Goal: Communication & Community: Answer question/provide support

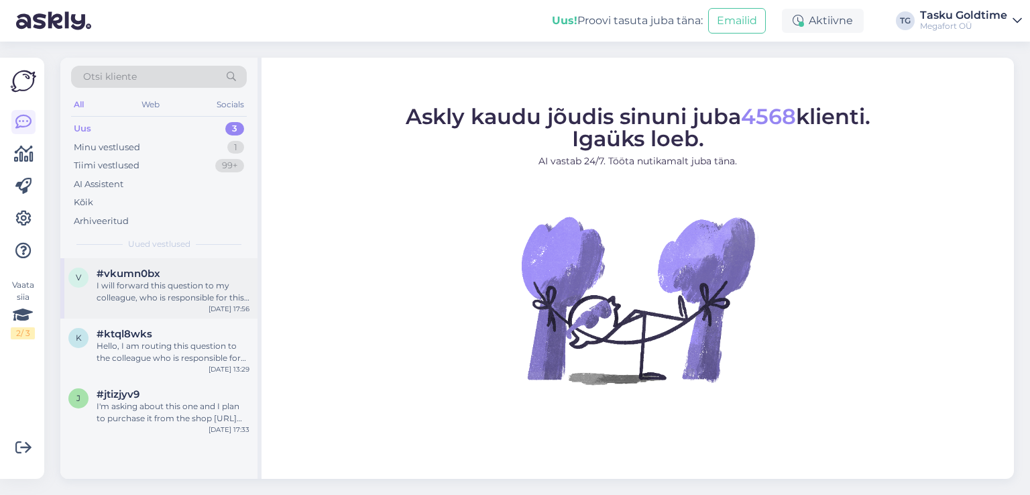
click at [142, 269] on span "#vkumn0bx" at bounding box center [129, 274] width 64 height 12
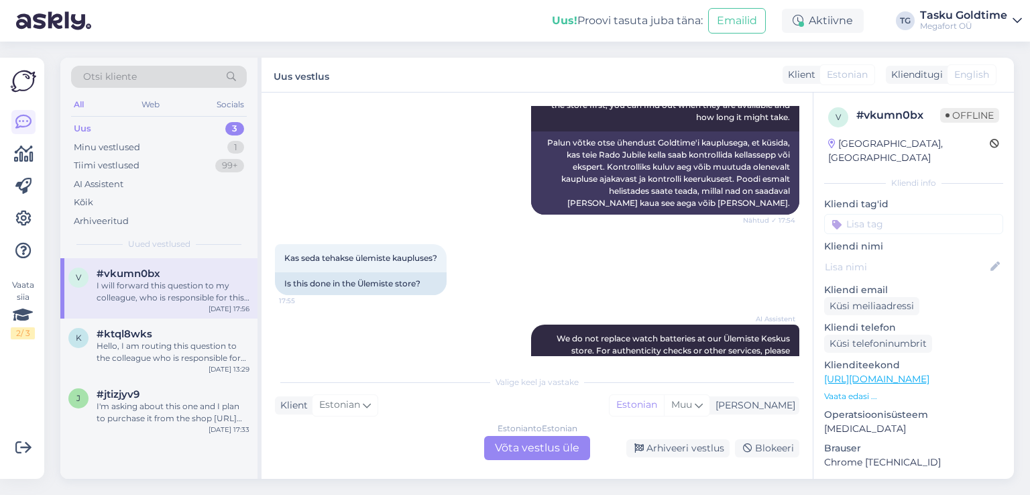
scroll to position [708, 0]
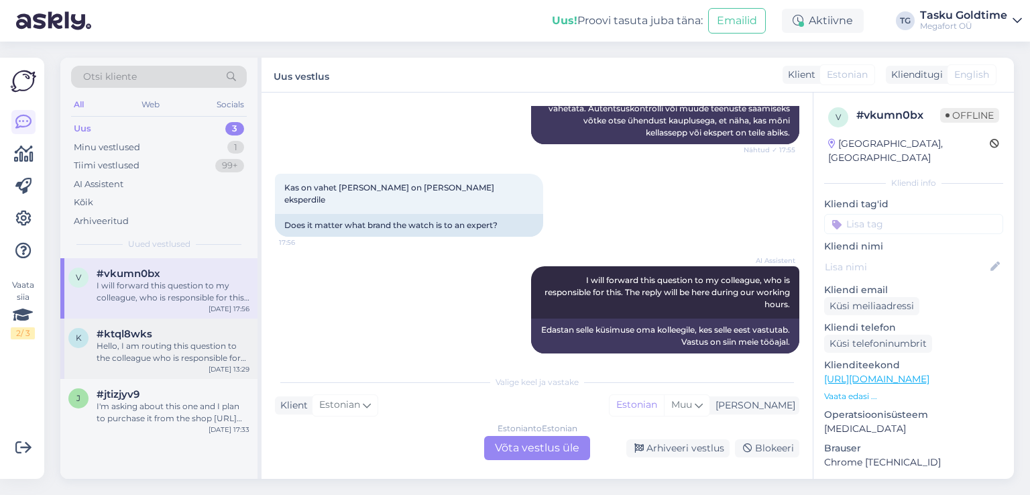
click at [195, 344] on div "Hello, I am routing this question to the colleague who is responsible for this …" at bounding box center [173, 352] width 153 height 24
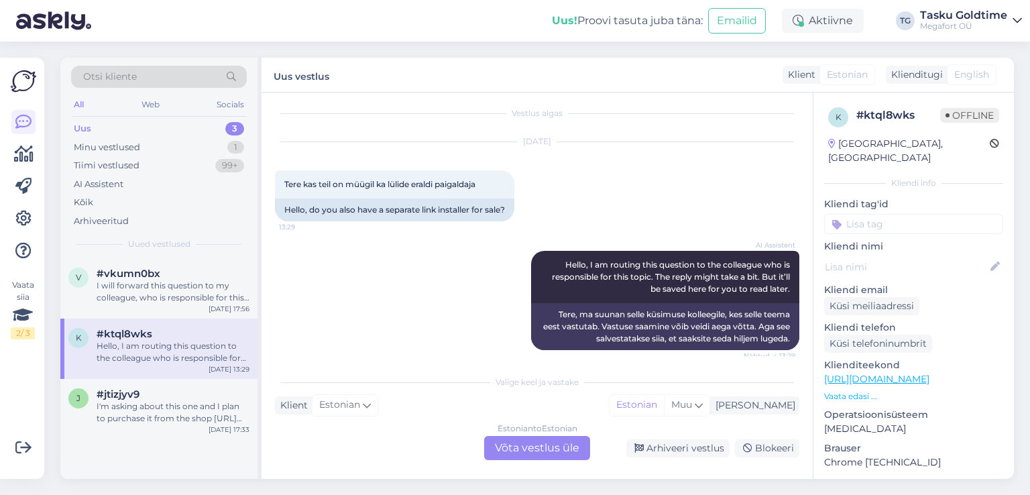
scroll to position [0, 0]
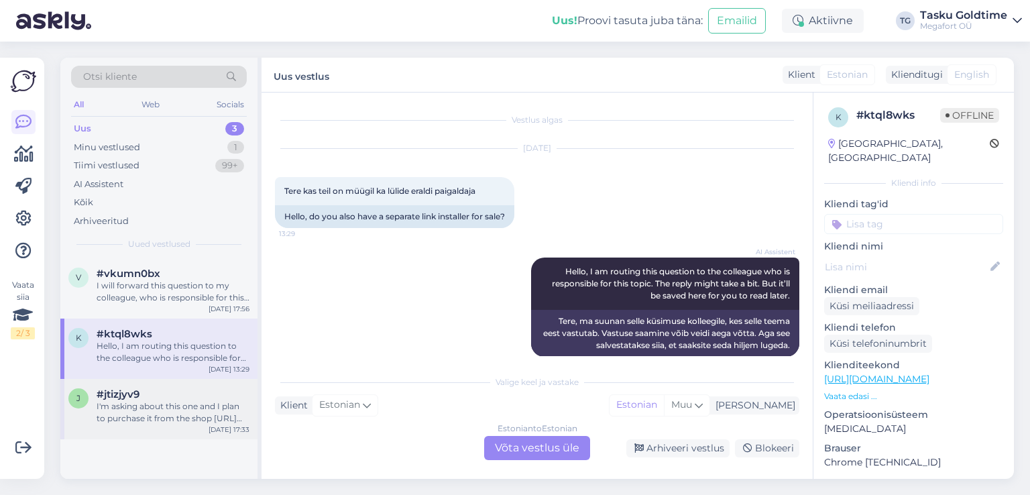
click at [226, 384] on div "j #jtizjyv9 I'm asking about this one and I plan to purchase it from the shop […" at bounding box center [158, 409] width 197 height 60
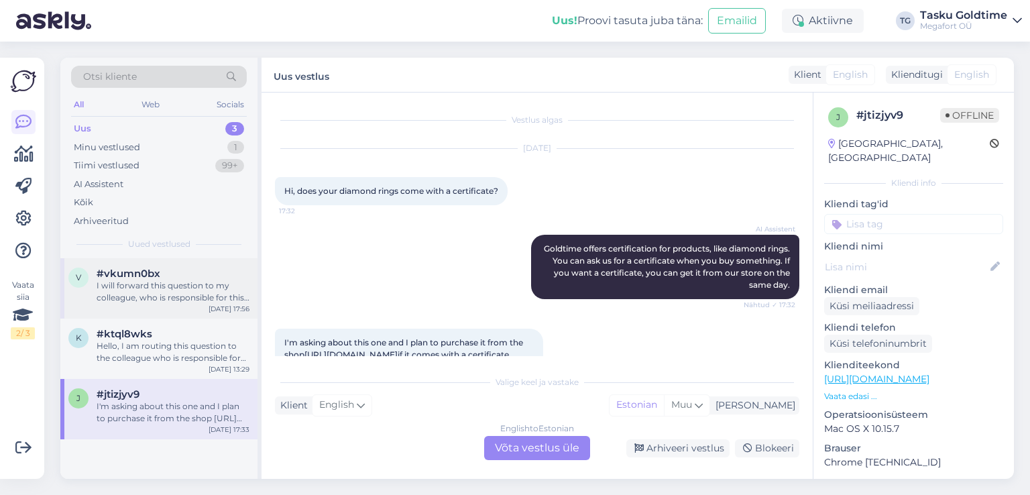
click at [231, 280] on div "I will forward this question to my colleague, who is responsible for this. The …" at bounding box center [173, 292] width 153 height 24
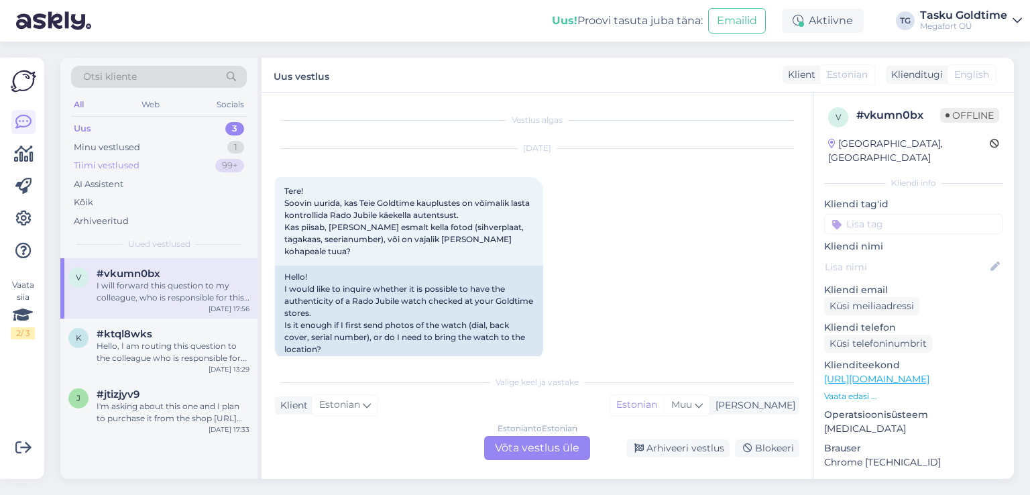
scroll to position [909, 0]
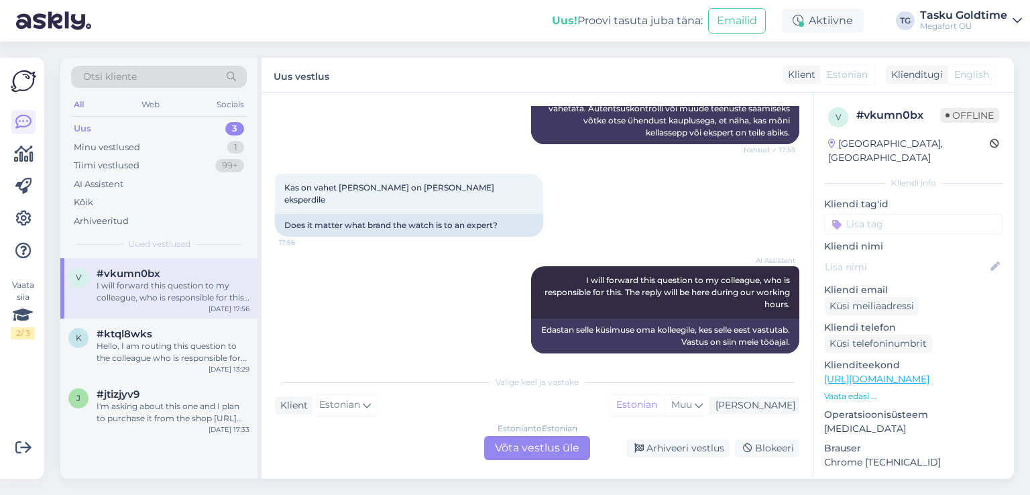
click at [232, 124] on div "3" at bounding box center [234, 128] width 19 height 13
drag, startPoint x: 164, startPoint y: 166, endPoint x: 172, endPoint y: 167, distance: 8.1
click at [164, 166] on div "Tiimi vestlused 99+" at bounding box center [159, 165] width 176 height 19
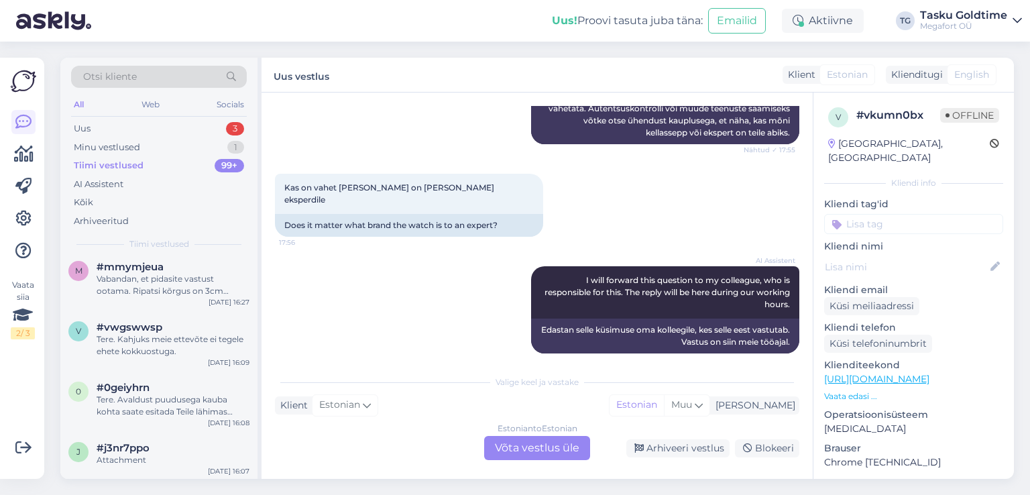
scroll to position [537, 0]
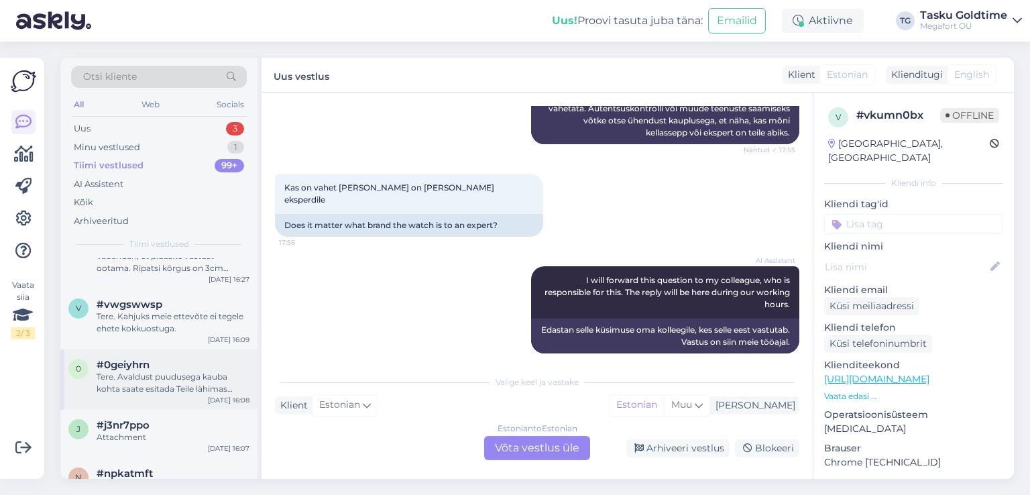
click at [199, 370] on div "#0geiyhrn" at bounding box center [173, 365] width 153 height 12
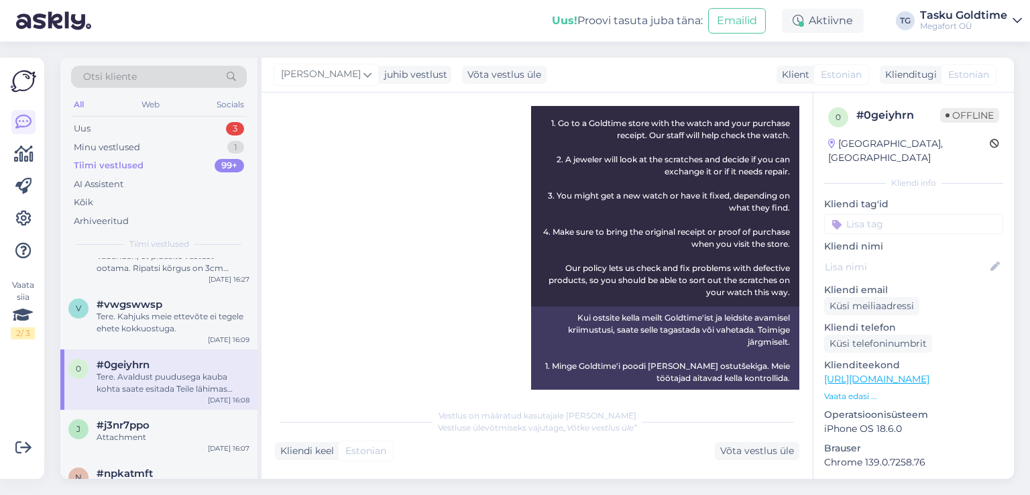
scroll to position [0, 0]
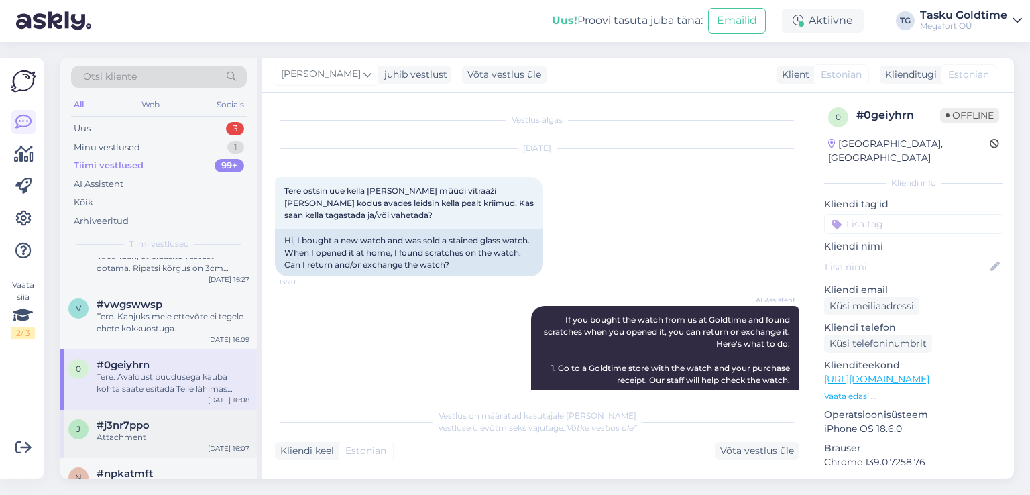
click at [201, 425] on div "#j3nr7ppo" at bounding box center [173, 425] width 153 height 12
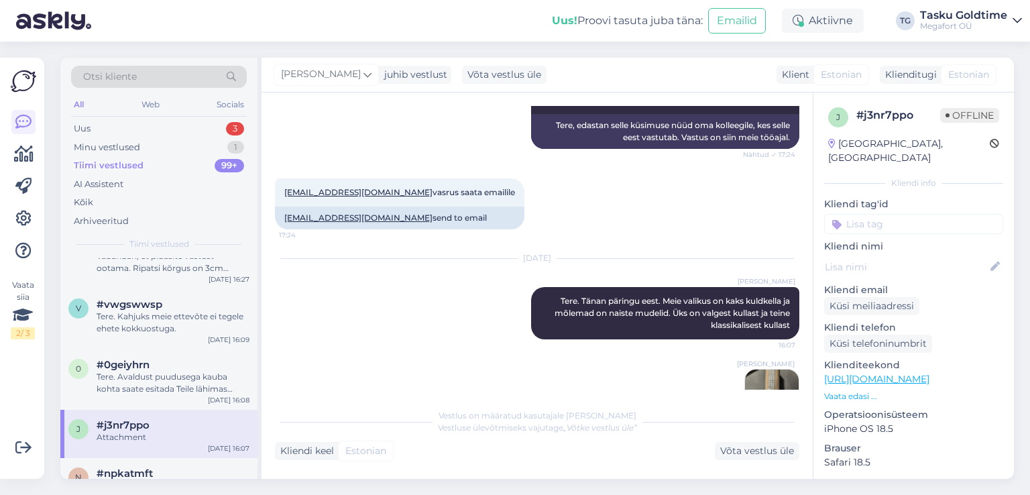
scroll to position [335, 0]
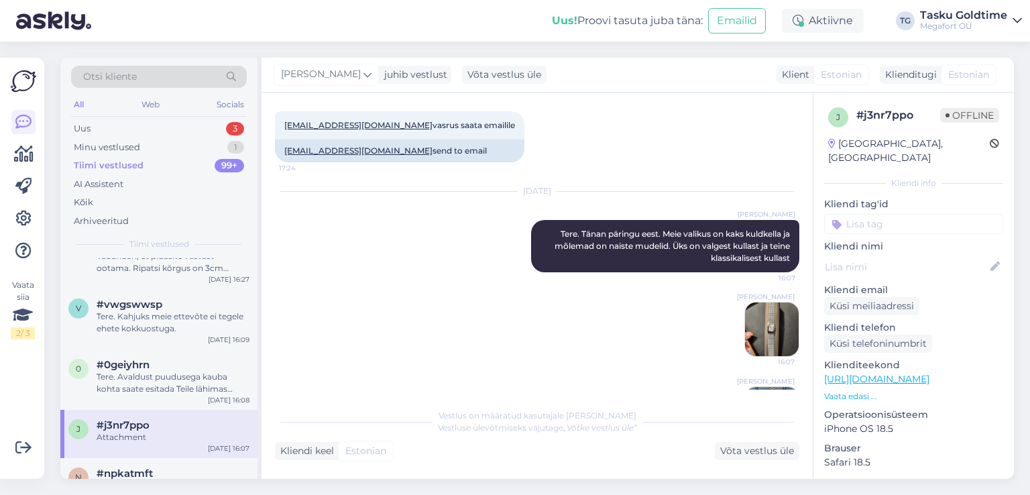
click at [759, 324] on img at bounding box center [772, 330] width 54 height 54
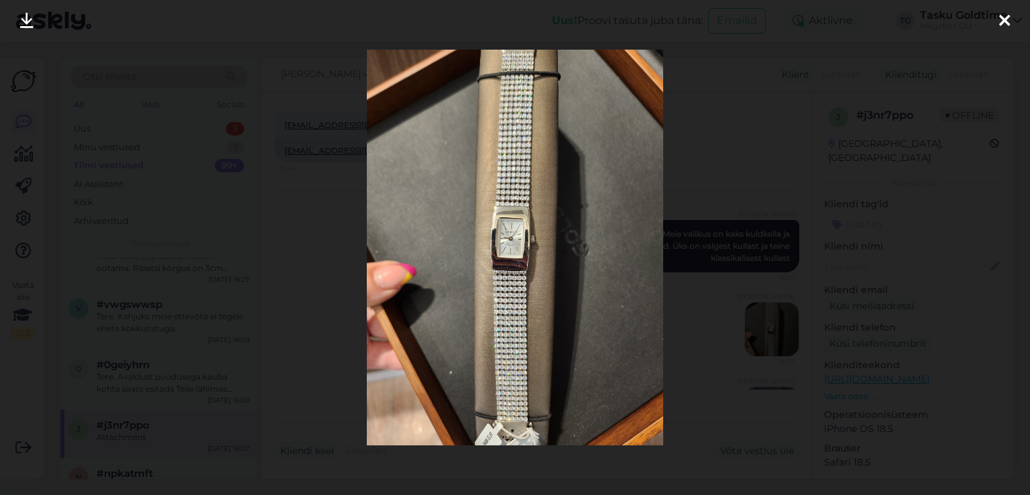
click at [731, 203] on div at bounding box center [515, 247] width 1030 height 495
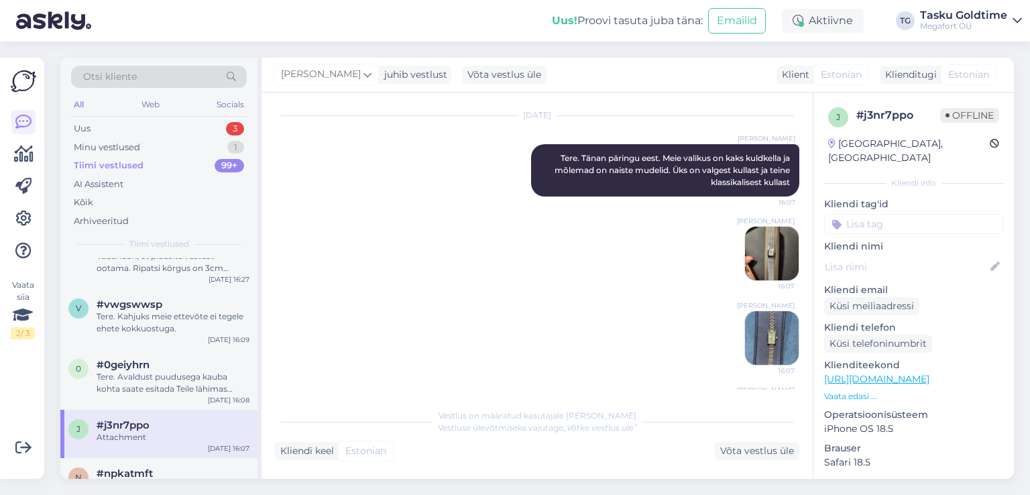
scroll to position [470, 0]
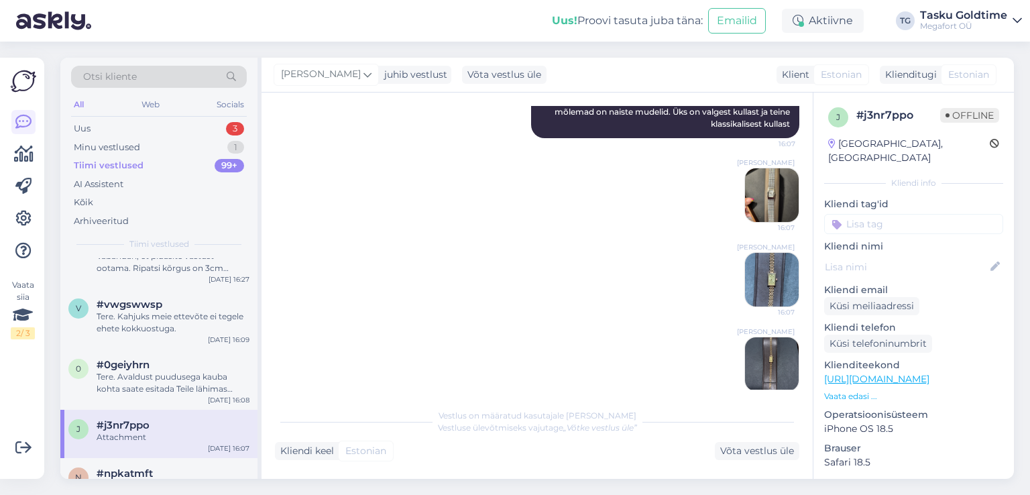
click at [757, 286] on img at bounding box center [772, 280] width 54 height 54
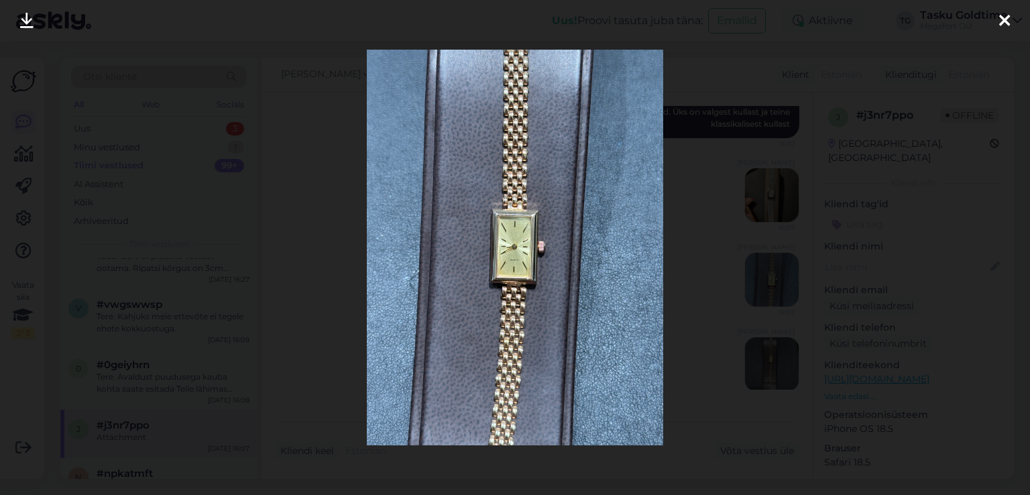
drag, startPoint x: 784, startPoint y: 266, endPoint x: 766, endPoint y: 282, distance: 24.2
click at [782, 270] on div at bounding box center [515, 247] width 1030 height 495
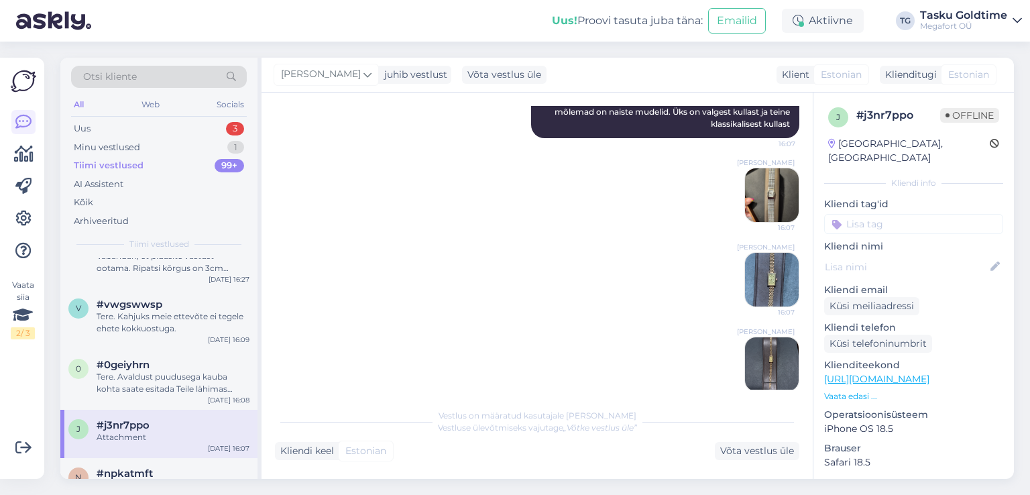
click at [770, 343] on img at bounding box center [772, 364] width 54 height 54
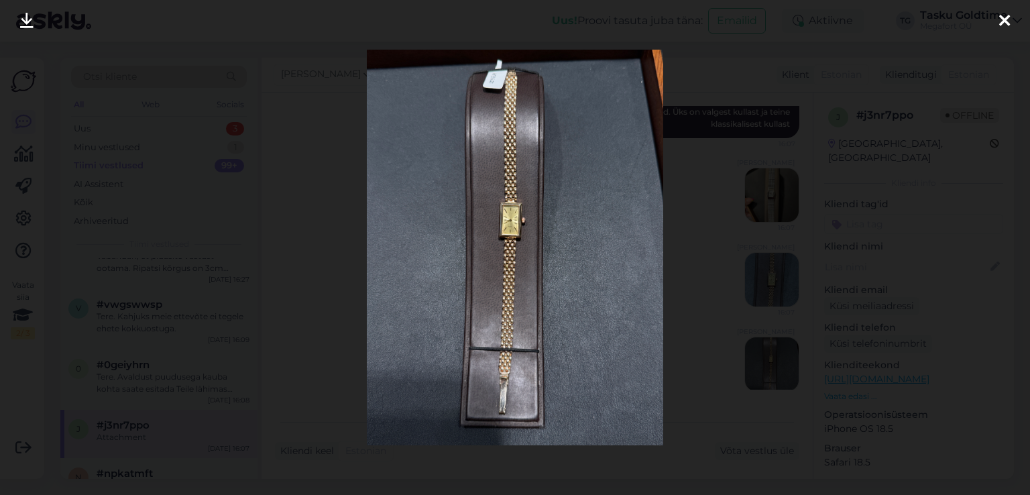
click at [797, 209] on div at bounding box center [515, 247] width 1030 height 495
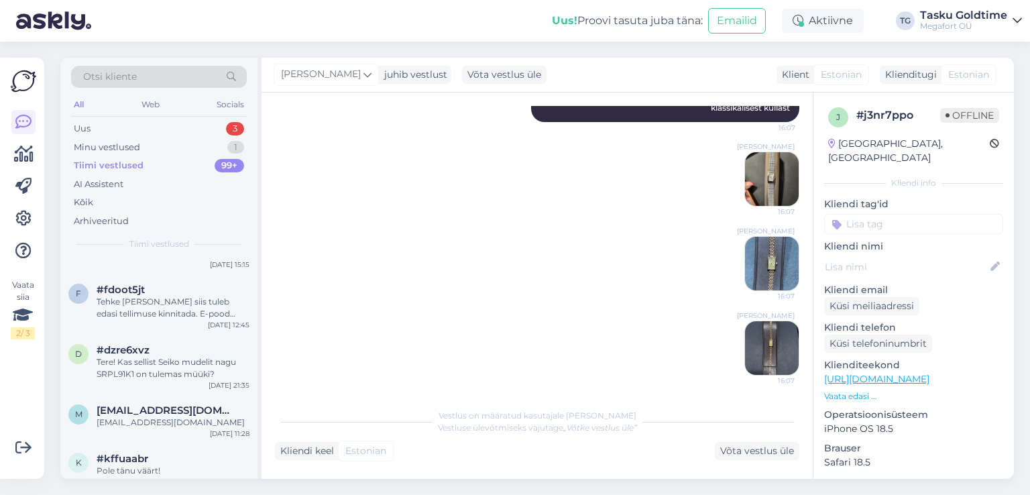
scroll to position [0, 0]
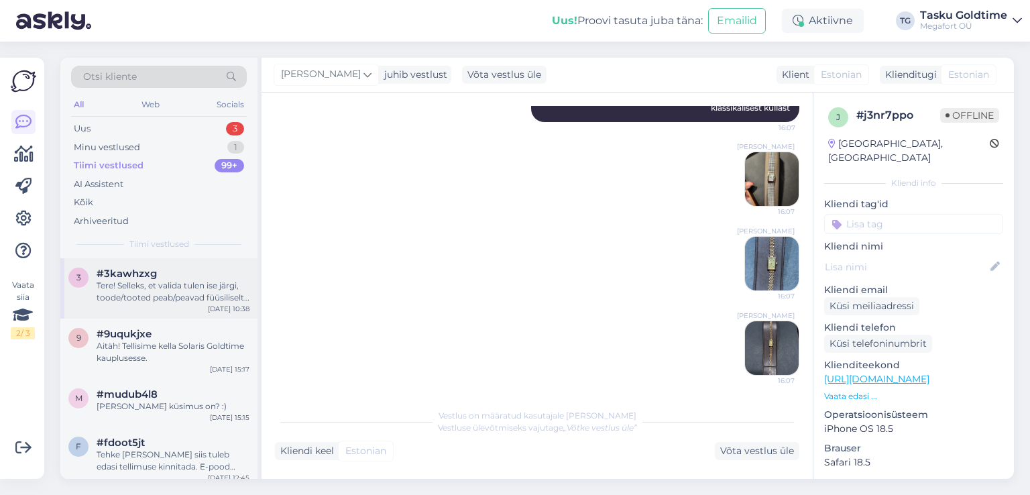
click at [142, 308] on div "3 #3kawhzxg Tere! Selleks, et valida tulen ise järgi, toode/tooted peab/peavad …" at bounding box center [158, 288] width 197 height 60
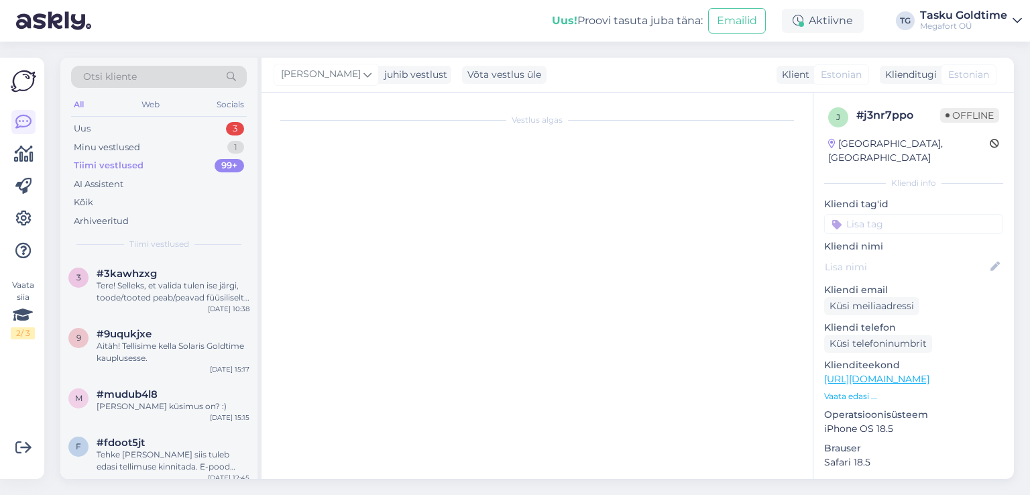
scroll to position [539, 0]
